Goal: Task Accomplishment & Management: Use online tool/utility

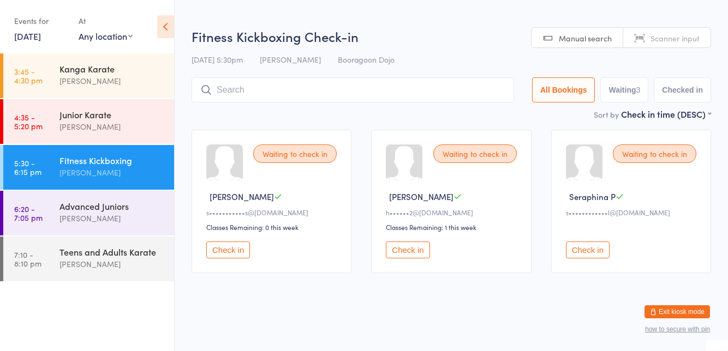
click at [545, 134] on div "Waiting to check in Steven C s•••••••••••s@gmail.com Classes Remaining: 0 this …" at bounding box center [451, 201] width 539 height 163
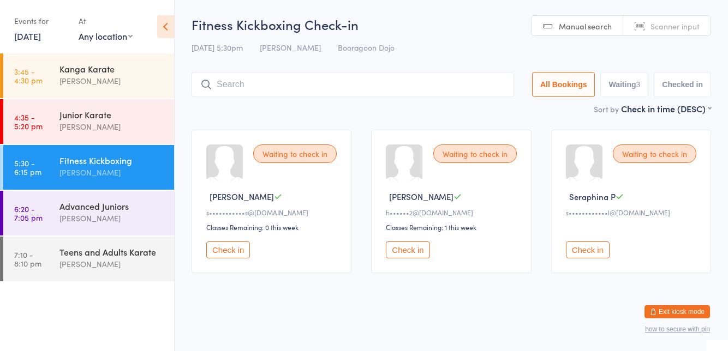
click at [71, 134] on div "Junior Karate Brodie Woods" at bounding box center [116, 120] width 115 height 43
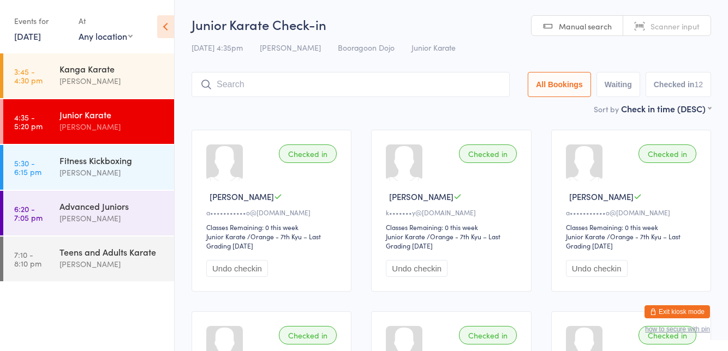
click at [106, 156] on div "Fitness Kickboxing" at bounding box center [111, 160] width 105 height 12
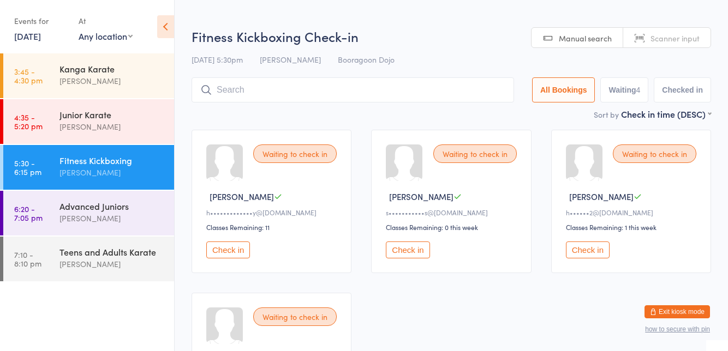
click at [263, 140] on div "Waiting to check in Hannah C h•••••••••••••y@gmail.com Classes Remaining: 11 Ch…" at bounding box center [272, 202] width 160 height 144
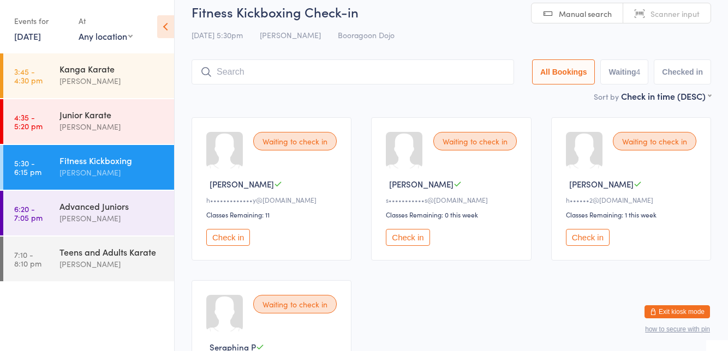
scroll to position [25, 0]
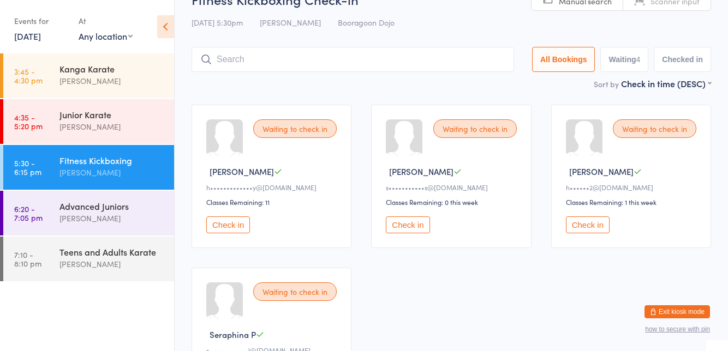
click at [601, 228] on button "Check in" at bounding box center [588, 225] width 44 height 17
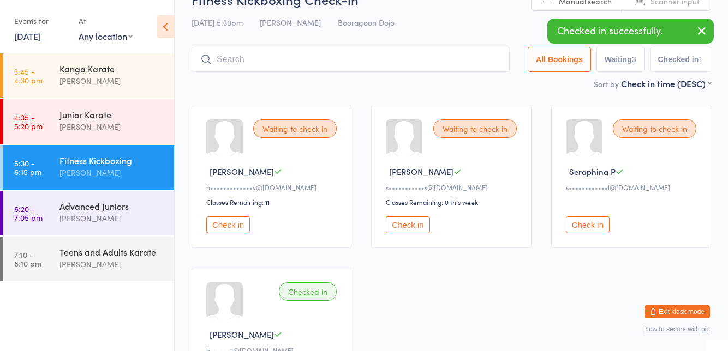
click at [410, 223] on button "Check in" at bounding box center [408, 225] width 44 height 17
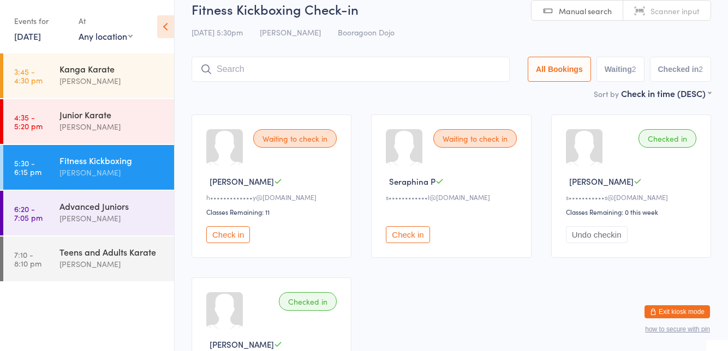
scroll to position [0, 0]
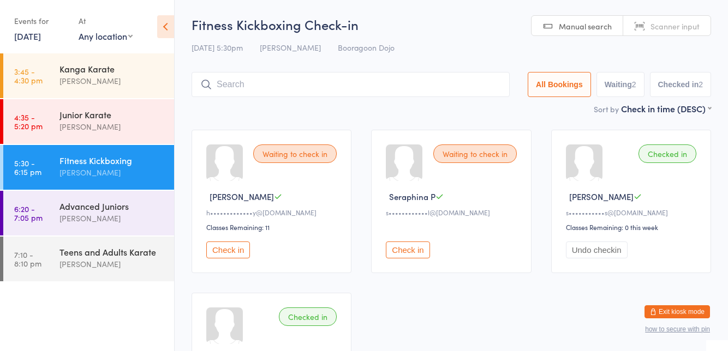
click at [394, 249] on button "Check in" at bounding box center [408, 250] width 44 height 17
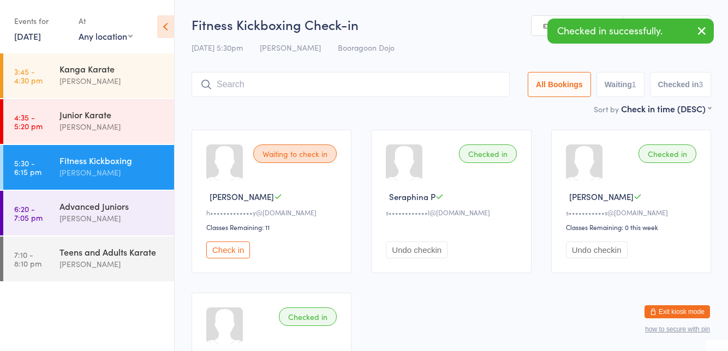
click at [225, 248] on button "Check in" at bounding box center [228, 250] width 44 height 17
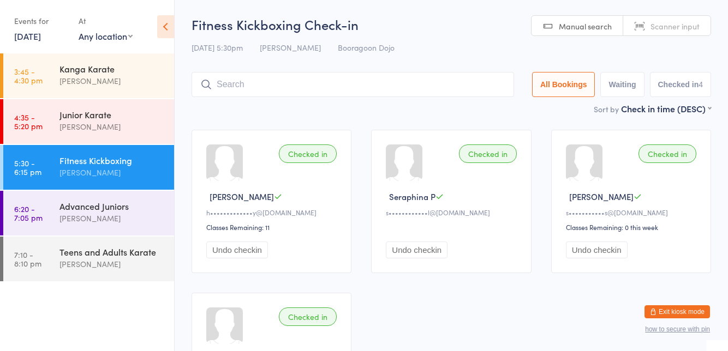
click at [74, 220] on div "[PERSON_NAME]" at bounding box center [111, 218] width 105 height 13
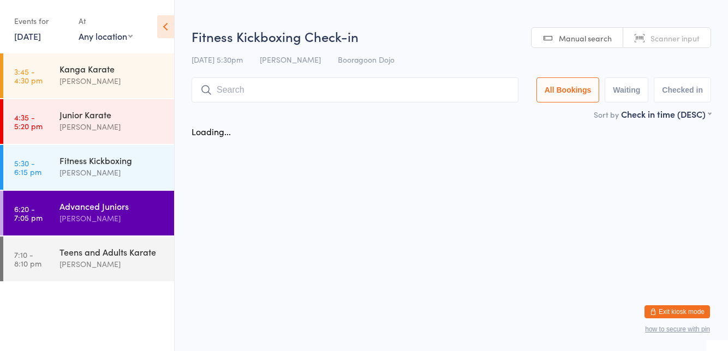
click at [258, 102] on input "search" at bounding box center [355, 89] width 327 height 25
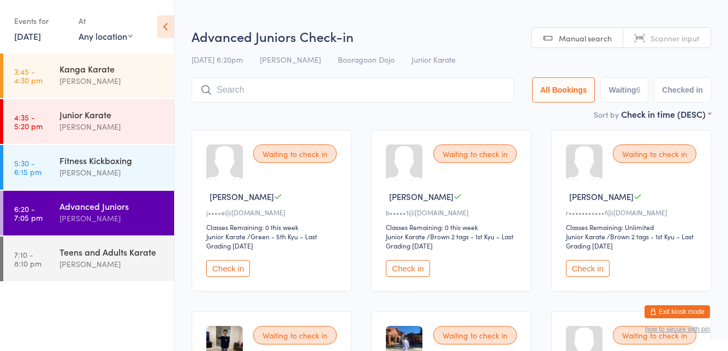
scroll to position [77, 0]
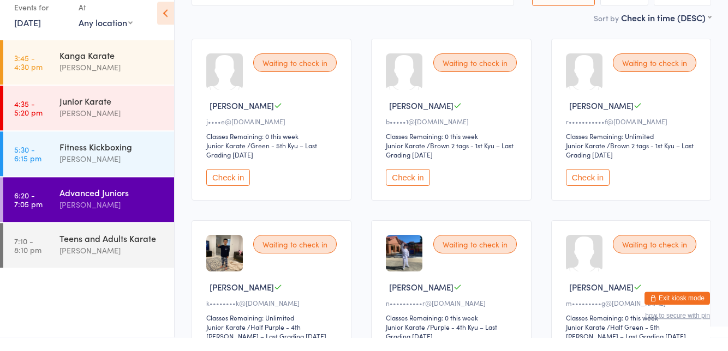
click at [582, 194] on button "Check in" at bounding box center [588, 191] width 44 height 17
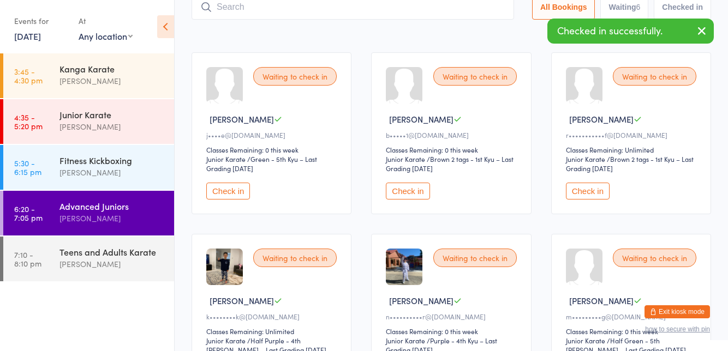
click at [409, 193] on button "Check in" at bounding box center [408, 191] width 44 height 17
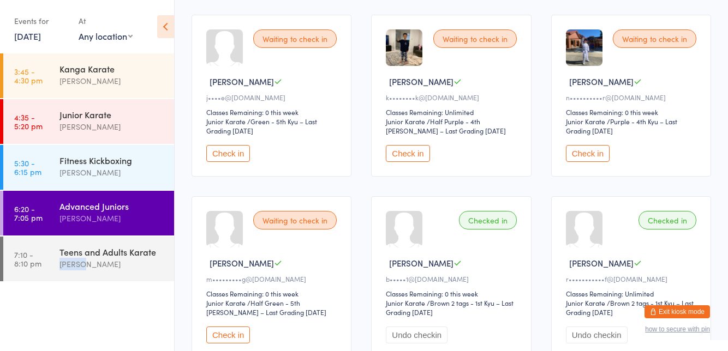
scroll to position [117, 0]
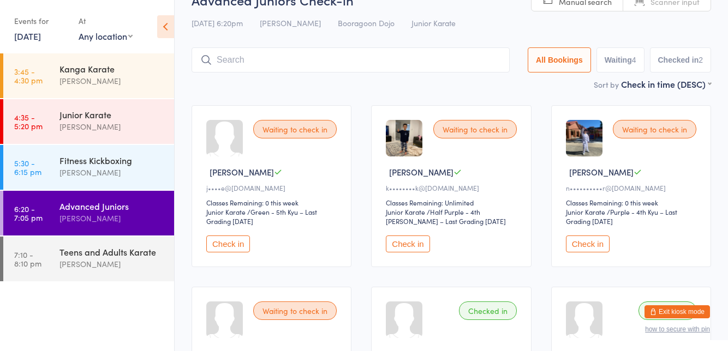
click at [308, 58] on input "search" at bounding box center [351, 59] width 318 height 25
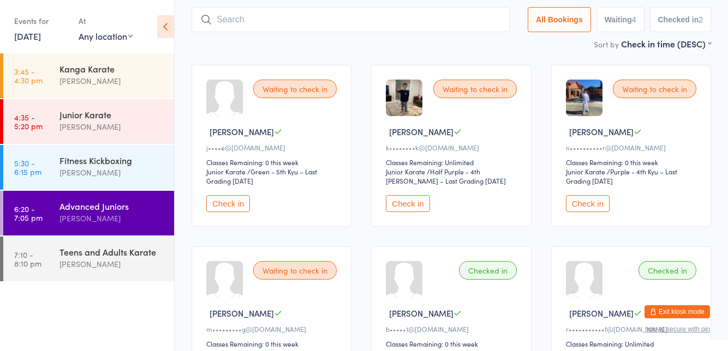
scroll to position [73, 0]
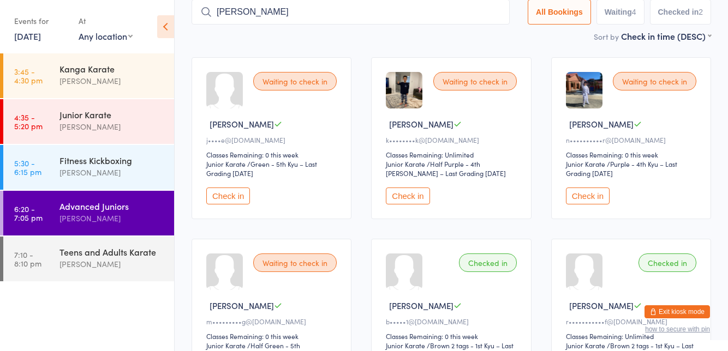
type input "[PERSON_NAME]"
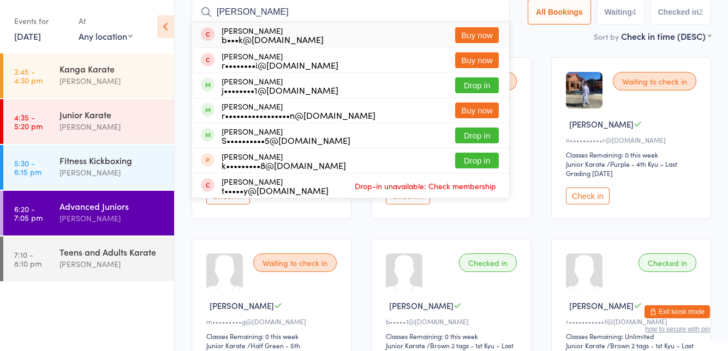
click at [487, 84] on button "Drop in" at bounding box center [477, 85] width 44 height 16
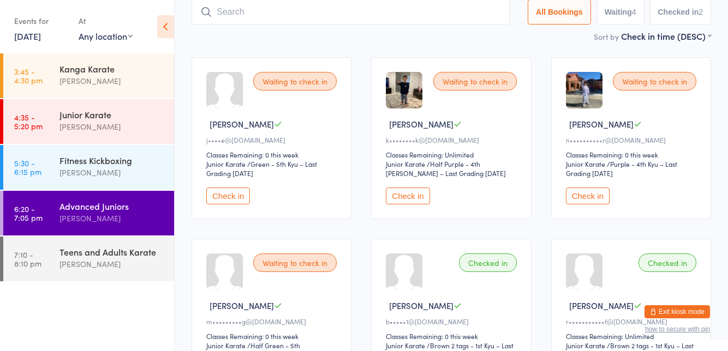
scroll to position [72, 0]
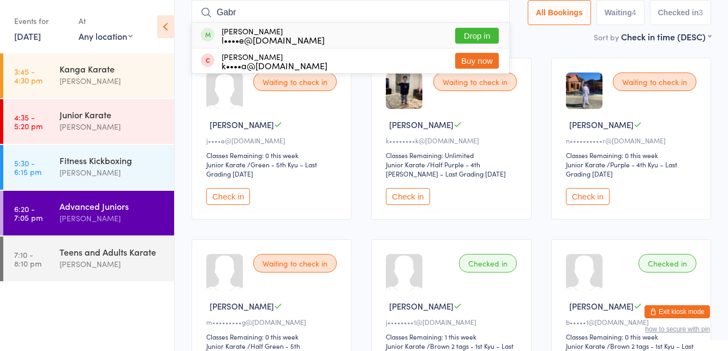
type input "Gabr"
click at [470, 37] on button "Drop in" at bounding box center [477, 36] width 44 height 16
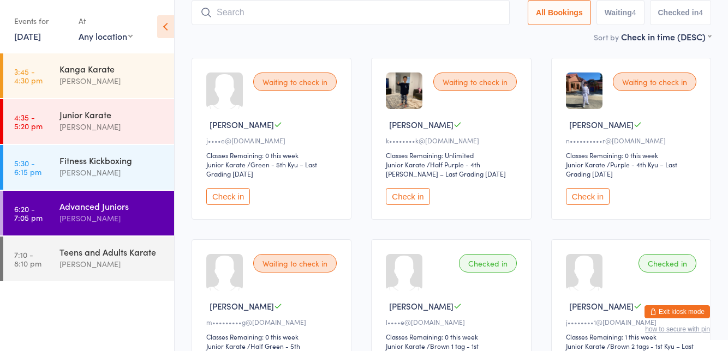
click at [271, 132] on div "Waiting to check in [PERSON_NAME]••••e@[DOMAIN_NAME] Classes Remaining: 0 this …" at bounding box center [272, 139] width 160 height 162
click at [232, 200] on button "Check in" at bounding box center [228, 196] width 44 height 17
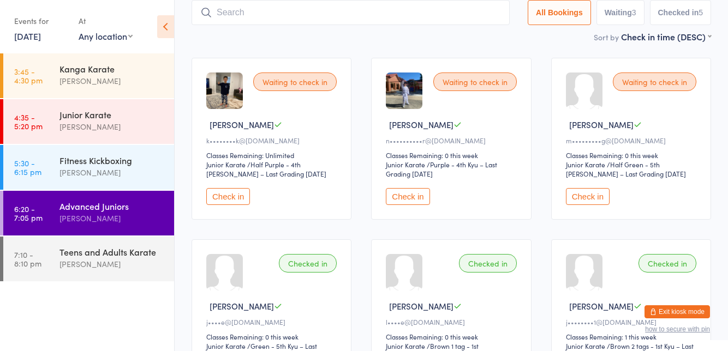
click at [455, 13] on input "search" at bounding box center [351, 12] width 318 height 25
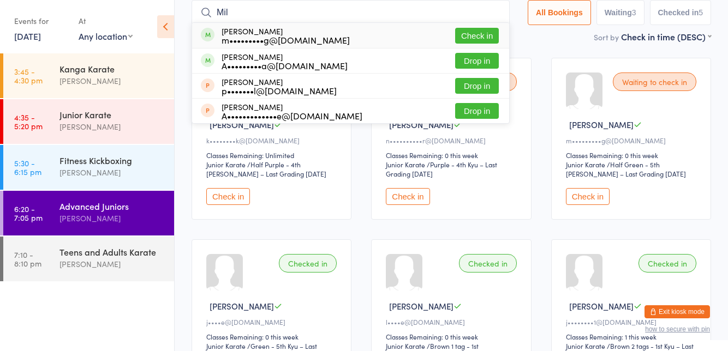
type input "Mil"
click at [475, 38] on button "Check in" at bounding box center [477, 36] width 44 height 16
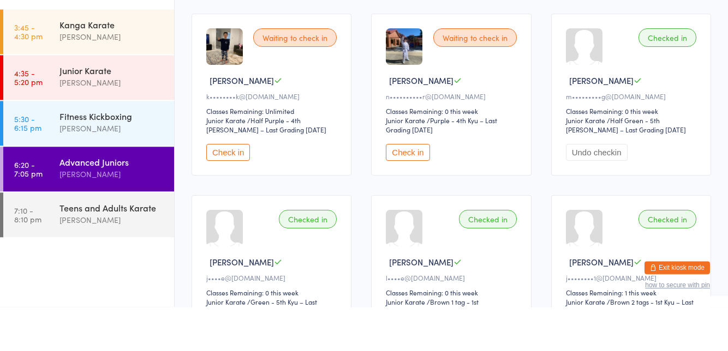
click at [406, 200] on button "Check in" at bounding box center [408, 196] width 44 height 17
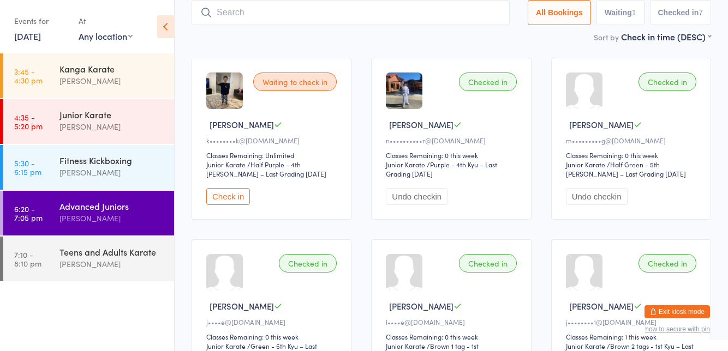
click at [477, 8] on input "search" at bounding box center [351, 12] width 318 height 25
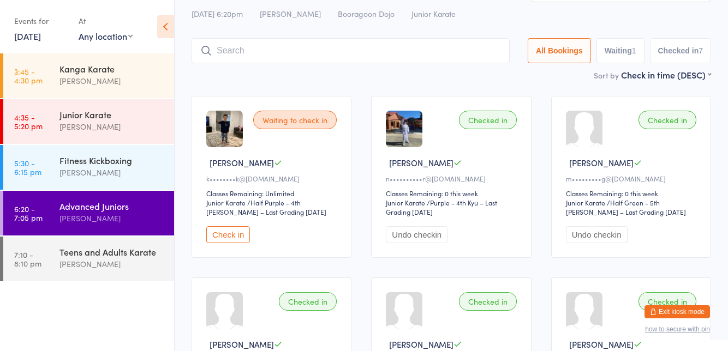
scroll to position [0, 0]
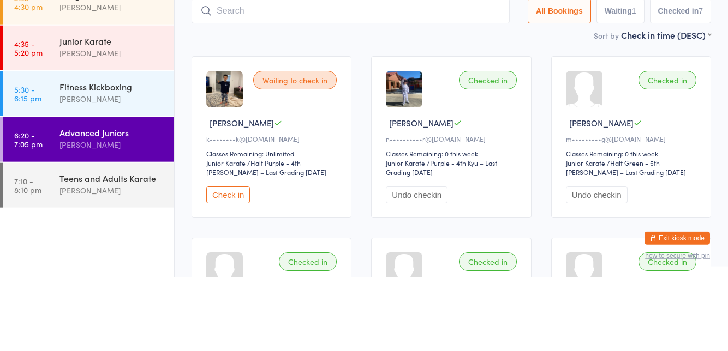
click at [226, 270] on button "Check in" at bounding box center [228, 268] width 44 height 17
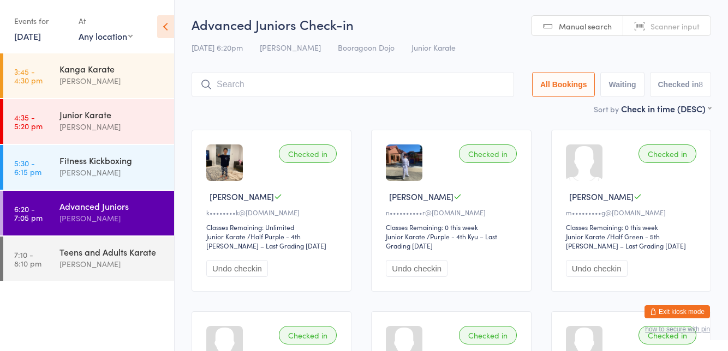
click at [324, 85] on input "search" at bounding box center [353, 84] width 323 height 25
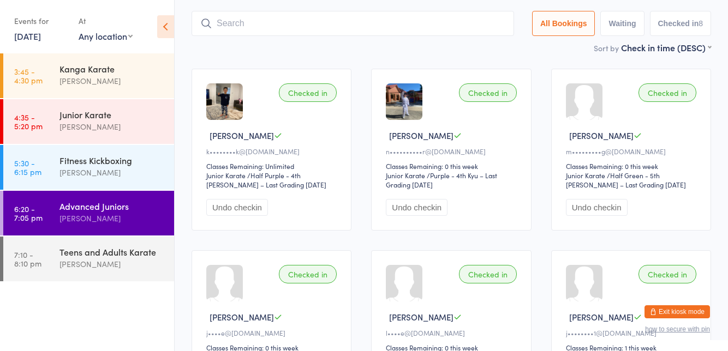
scroll to position [72, 0]
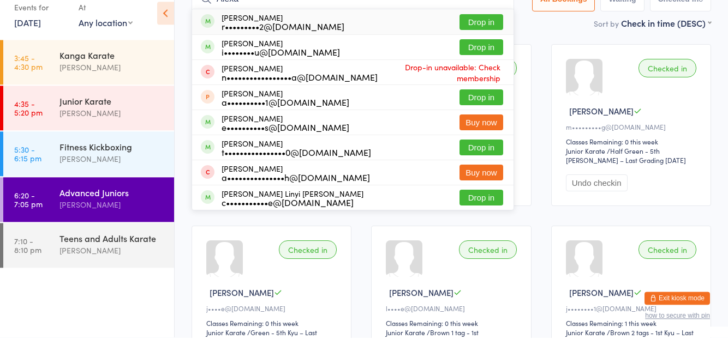
type input "Alexa"
click at [485, 157] on button "Drop in" at bounding box center [482, 161] width 44 height 16
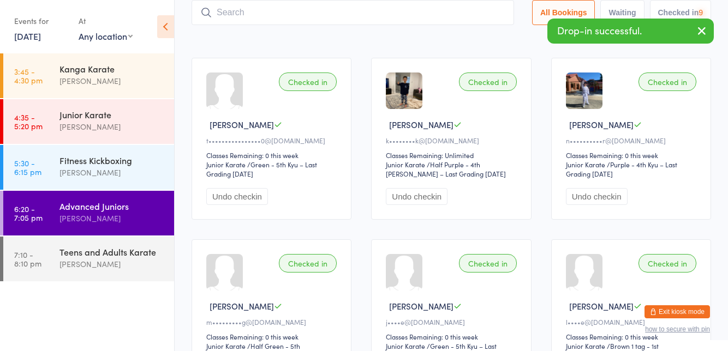
click at [386, 14] on input "search" at bounding box center [353, 12] width 323 height 25
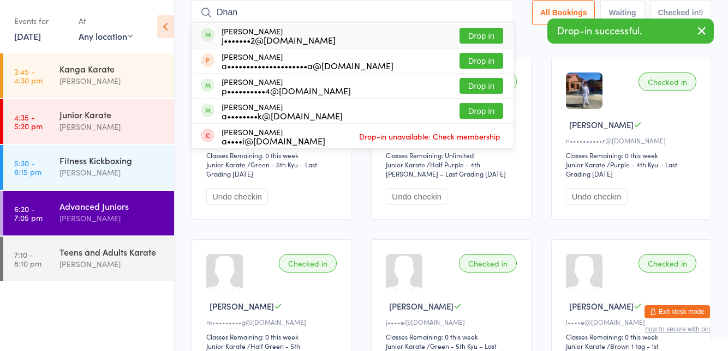
type input "Dhan"
click at [411, 30] on div "[PERSON_NAME] j•••••••2@[DOMAIN_NAME] Drop in" at bounding box center [352, 35] width 321 height 25
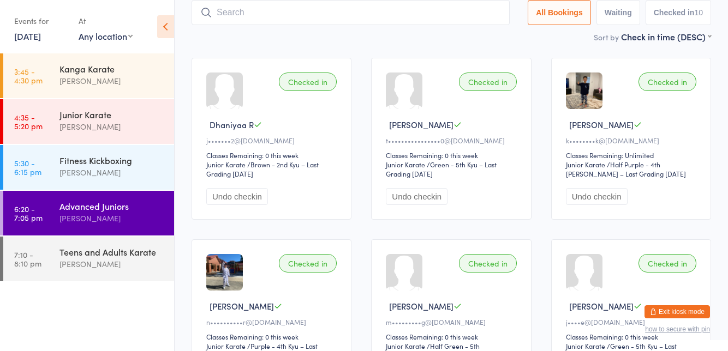
click at [111, 261] on div "[PERSON_NAME]" at bounding box center [111, 264] width 105 height 13
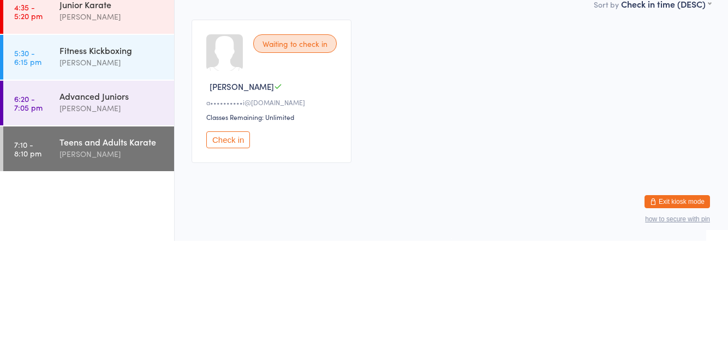
click at [237, 253] on button "Check in" at bounding box center [228, 250] width 44 height 17
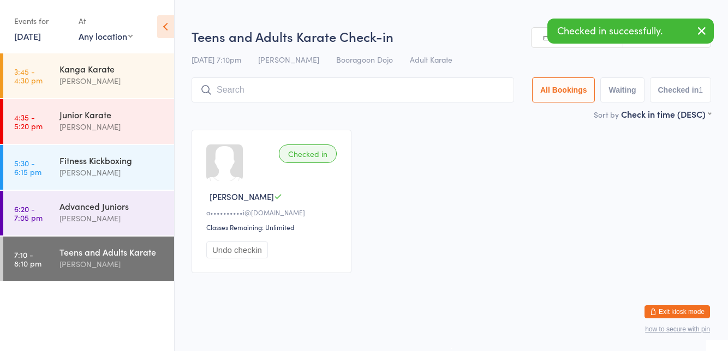
click at [470, 184] on div "Checked in [PERSON_NAME] K a••••••••••i@[DOMAIN_NAME] Classes Remaining: Unlimi…" at bounding box center [451, 201] width 539 height 163
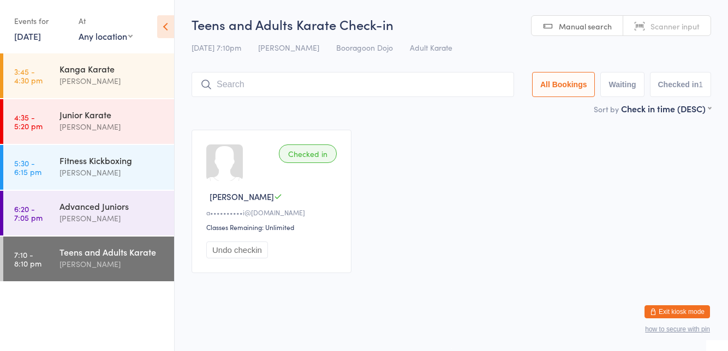
click at [479, 80] on input "search" at bounding box center [353, 84] width 323 height 25
type input "[DEMOGRAPHIC_DATA]"
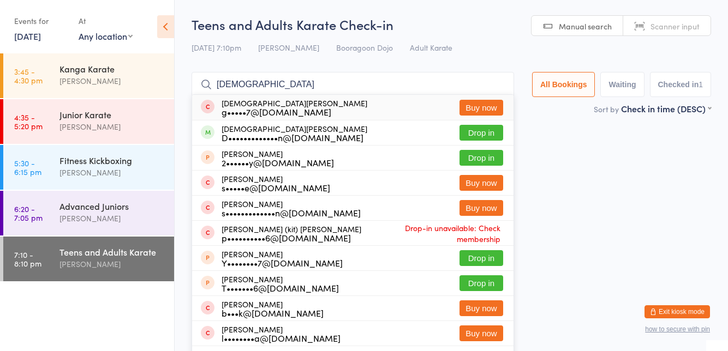
click at [488, 134] on button "Drop in" at bounding box center [482, 133] width 44 height 16
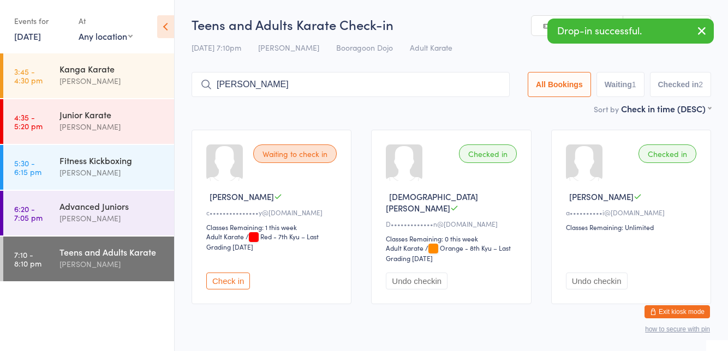
type input "[PERSON_NAME]"
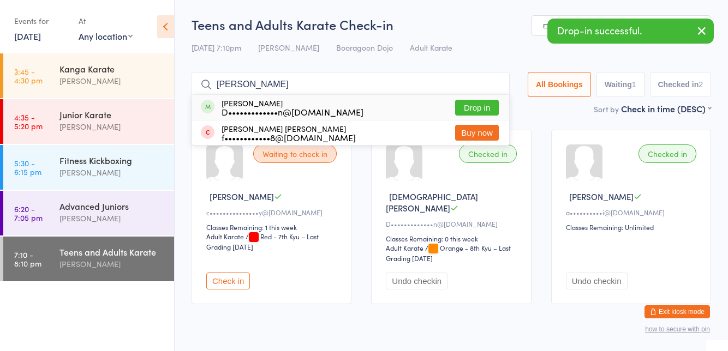
click at [485, 112] on button "Drop in" at bounding box center [477, 108] width 44 height 16
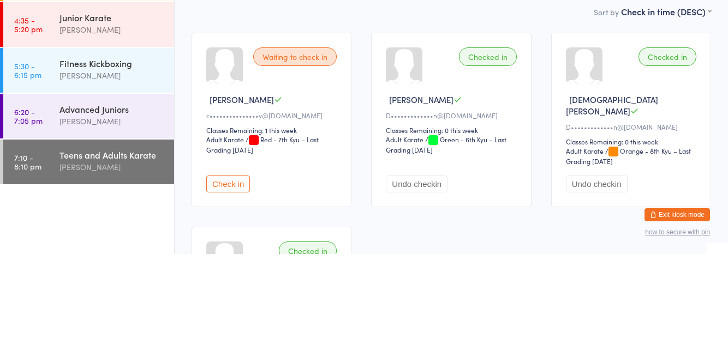
click at [224, 273] on button "Check in" at bounding box center [228, 281] width 44 height 17
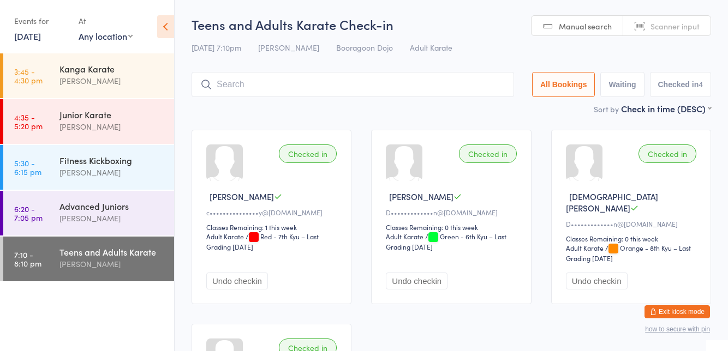
click at [464, 89] on input "search" at bounding box center [353, 84] width 323 height 25
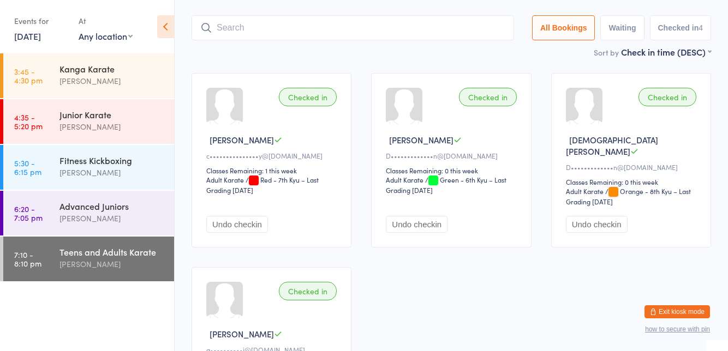
scroll to position [72, 0]
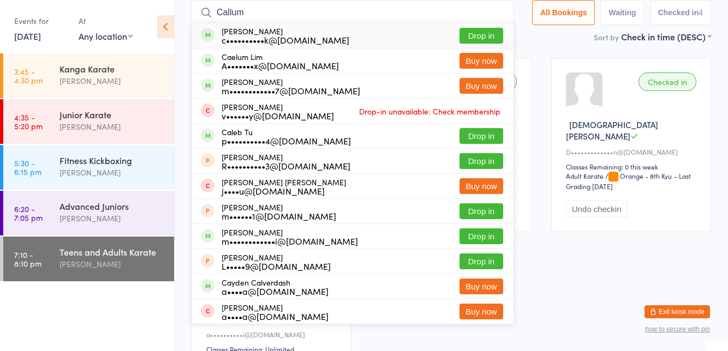
type input "Callum"
click at [492, 37] on button "Drop in" at bounding box center [482, 36] width 44 height 16
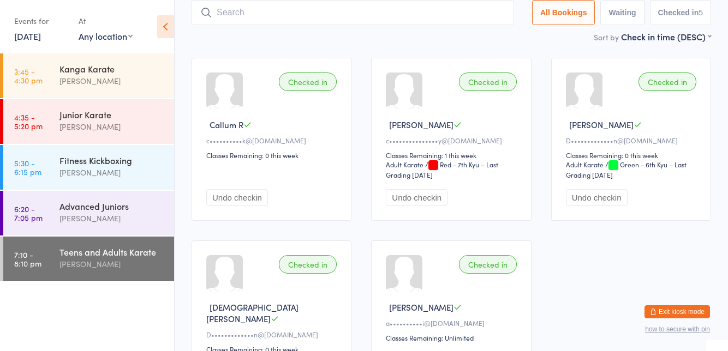
click at [123, 204] on div "Advanced Juniors" at bounding box center [111, 206] width 105 height 12
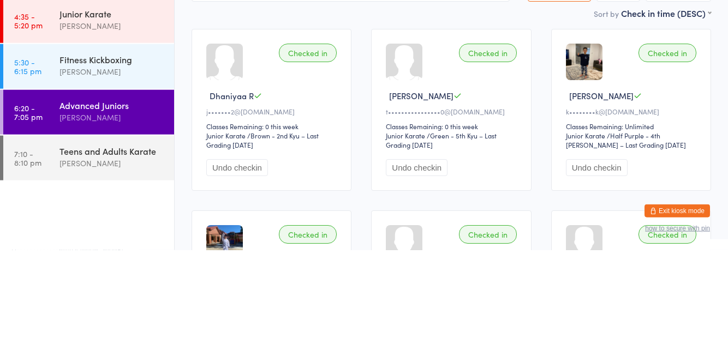
click at [130, 250] on div "Teens and Adults Karate" at bounding box center [111, 252] width 105 height 12
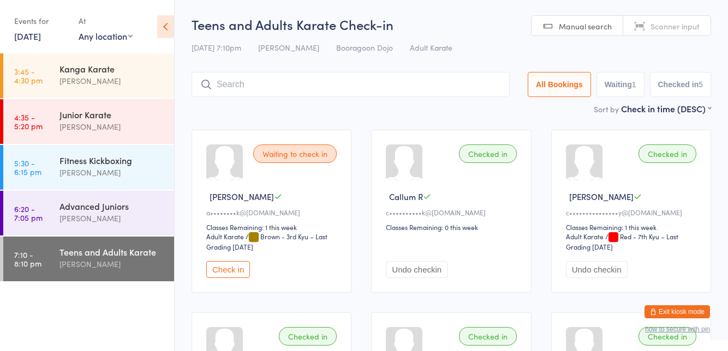
click at [241, 271] on button "Check in" at bounding box center [228, 269] width 44 height 17
